Goal: Transaction & Acquisition: Purchase product/service

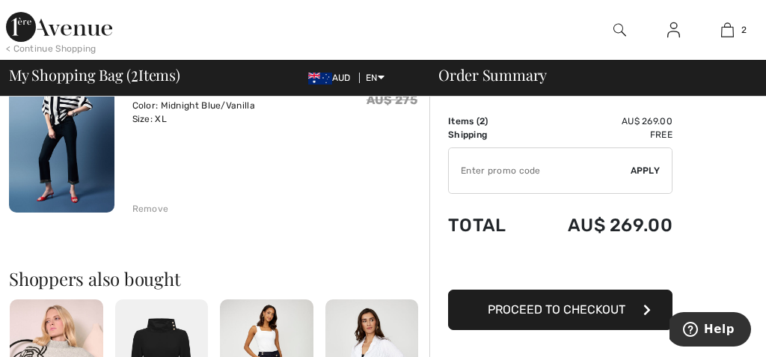
scroll to position [337, 0]
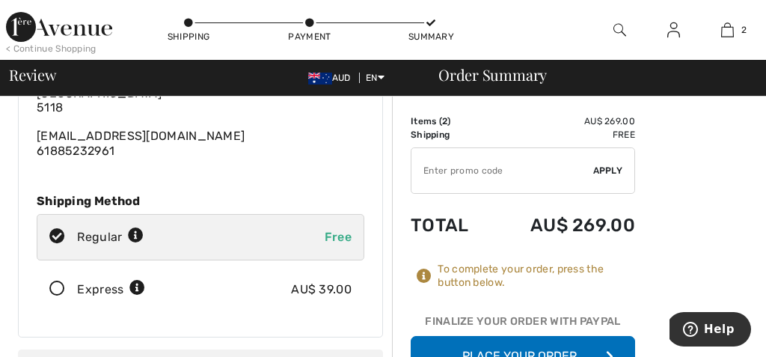
scroll to position [144, 0]
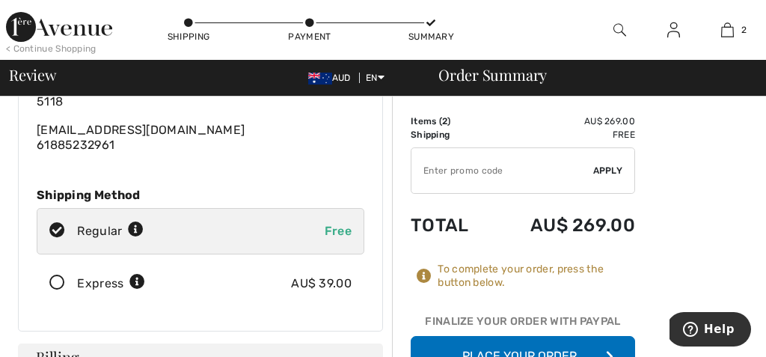
click at [544, 337] on button "Place Your Order" at bounding box center [523, 356] width 224 height 40
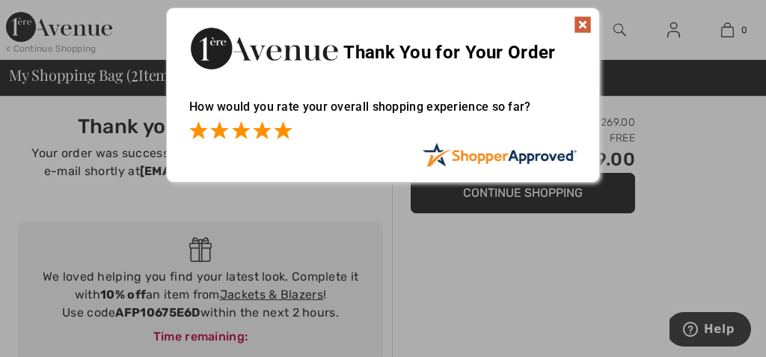
click at [284, 132] on span at bounding box center [283, 130] width 18 height 18
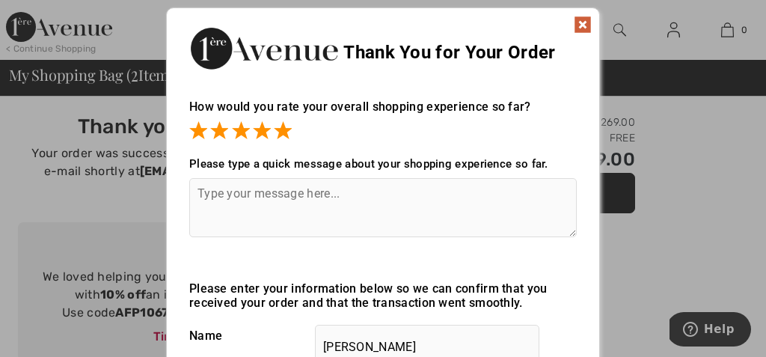
click at [222, 199] on textarea at bounding box center [383, 207] width 388 height 59
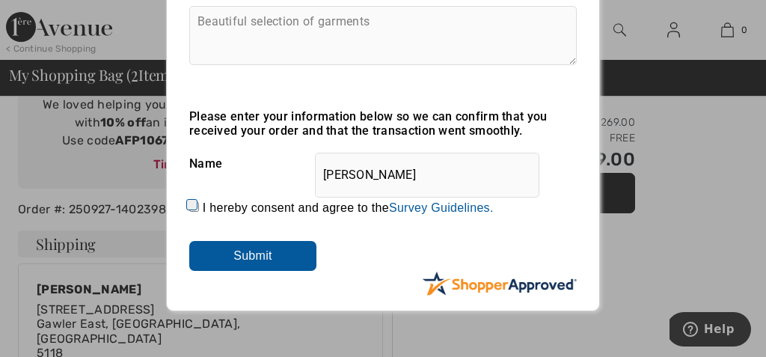
scroll to position [177, 0]
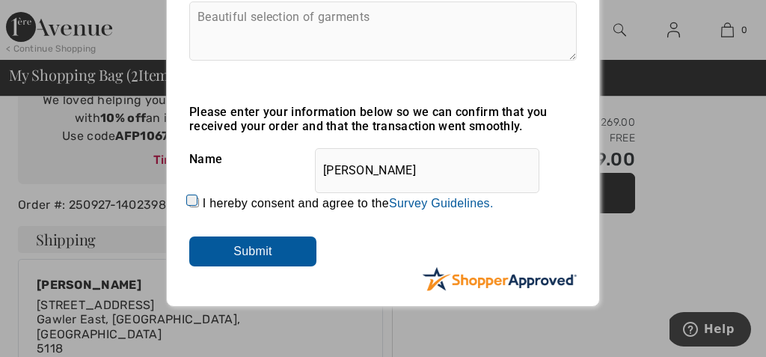
type textarea "Beautiful selection of garments"
click at [189, 203] on input "I hereby consent and agree to the By submitting a review, you grant permission …" at bounding box center [194, 202] width 10 height 10
checkbox input "true"
click at [247, 248] on input "Submit" at bounding box center [252, 251] width 127 height 30
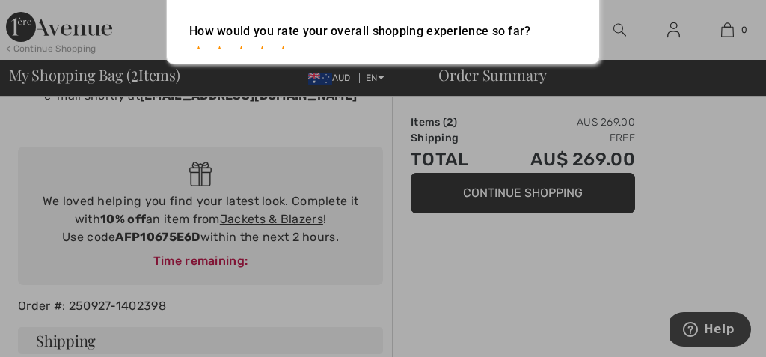
scroll to position [0, 0]
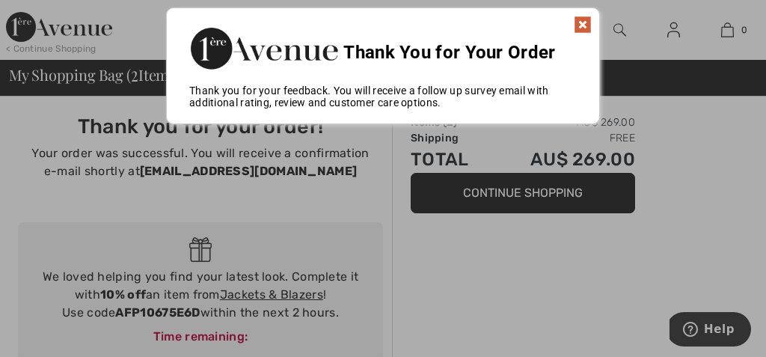
click at [581, 26] on img at bounding box center [583, 25] width 18 height 18
